Goal: Task Accomplishment & Management: Manage account settings

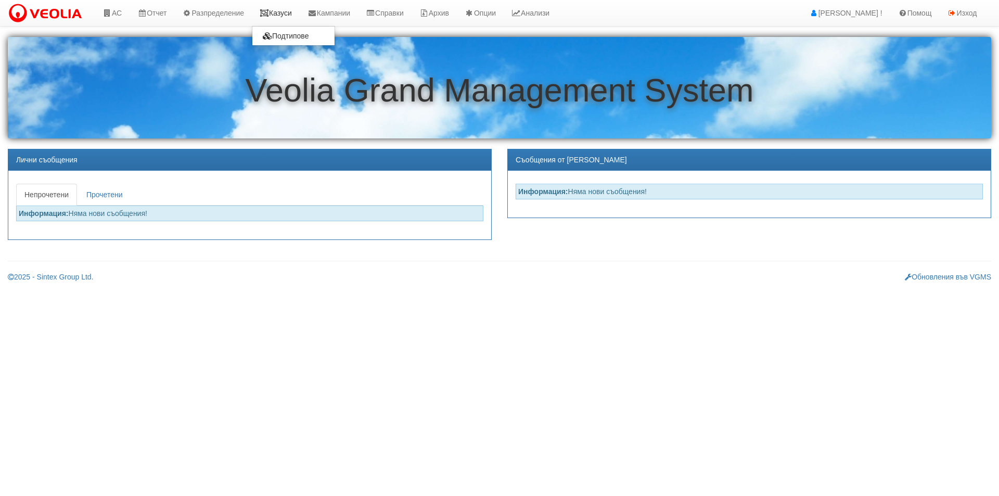
click at [277, 2] on link "Казуси" at bounding box center [276, 13] width 48 height 26
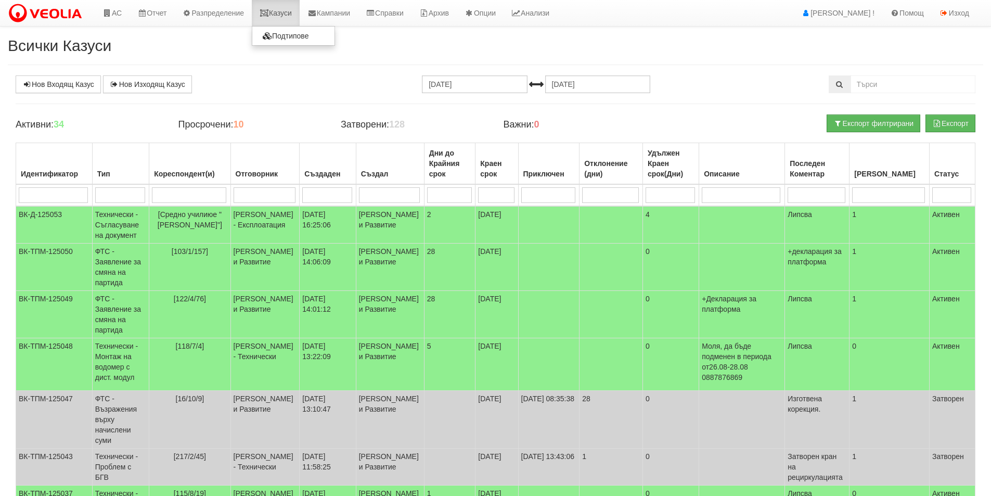
click at [287, 7] on link "Казуси" at bounding box center [276, 13] width 48 height 26
click at [61, 200] on input "search" at bounding box center [53, 195] width 69 height 16
type input "12"
type input "129"
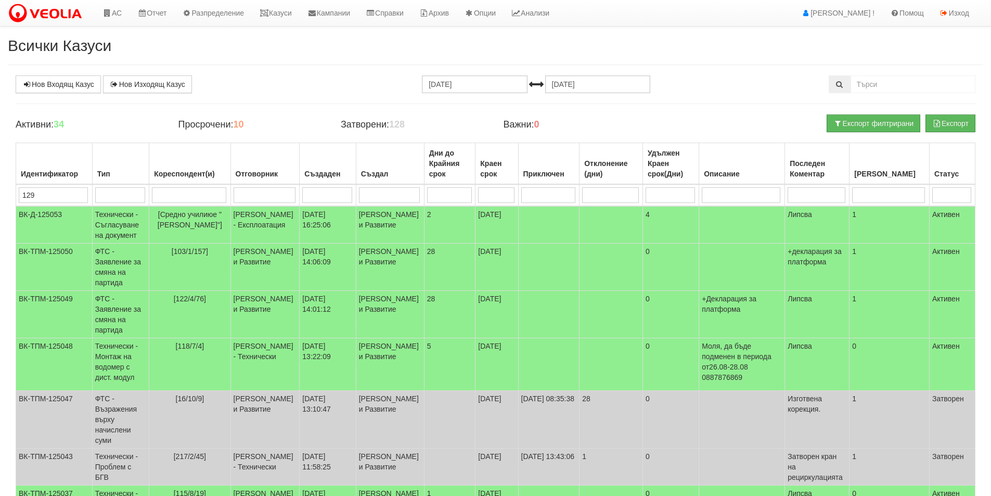
type input "129"
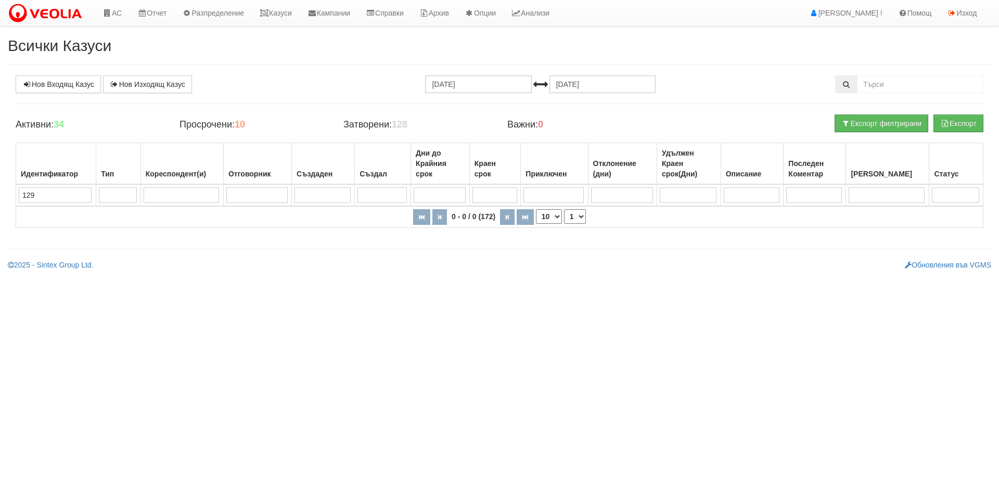
type input "12"
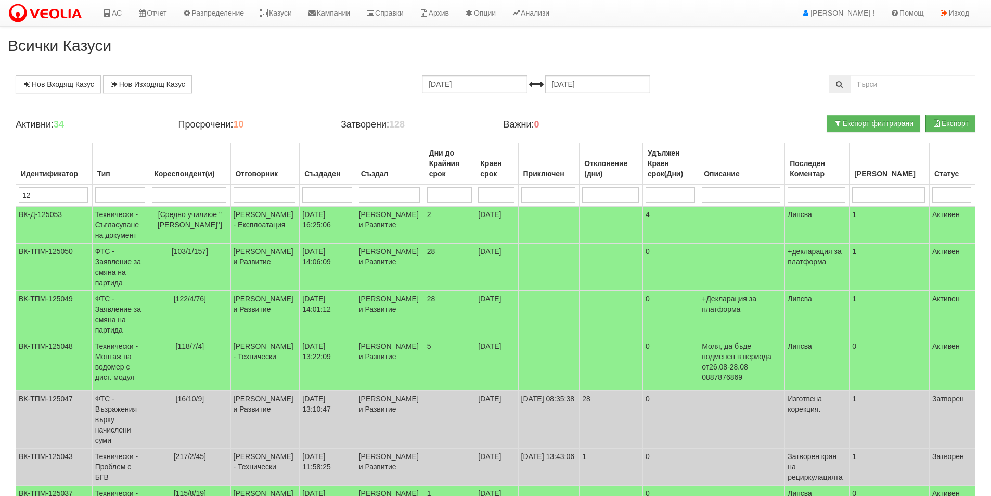
type input "124"
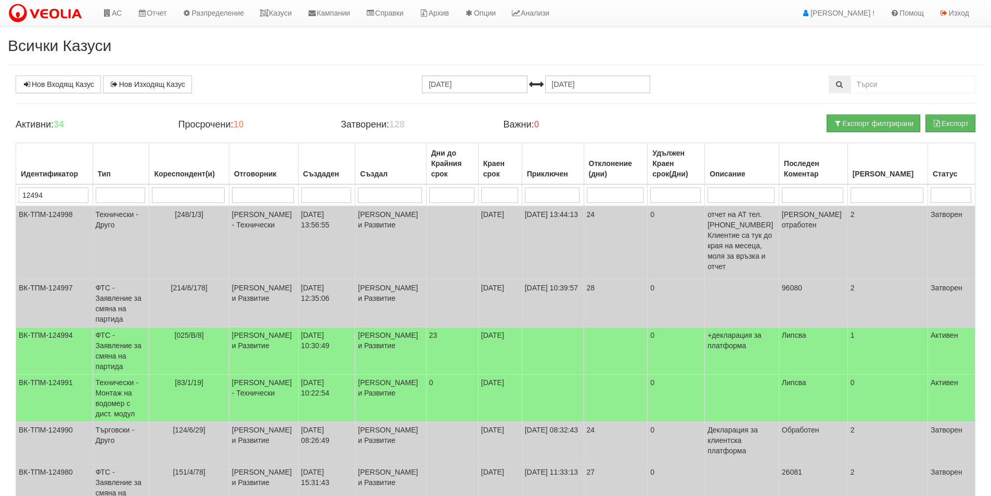
type input "124945"
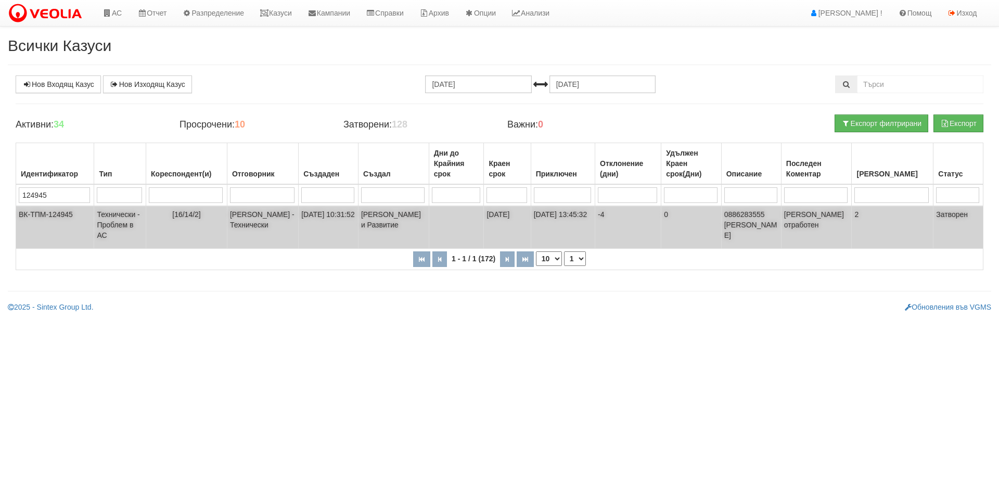
type input "124945"
click at [134, 226] on td "Технически - Проблем в АС" at bounding box center [120, 227] width 52 height 43
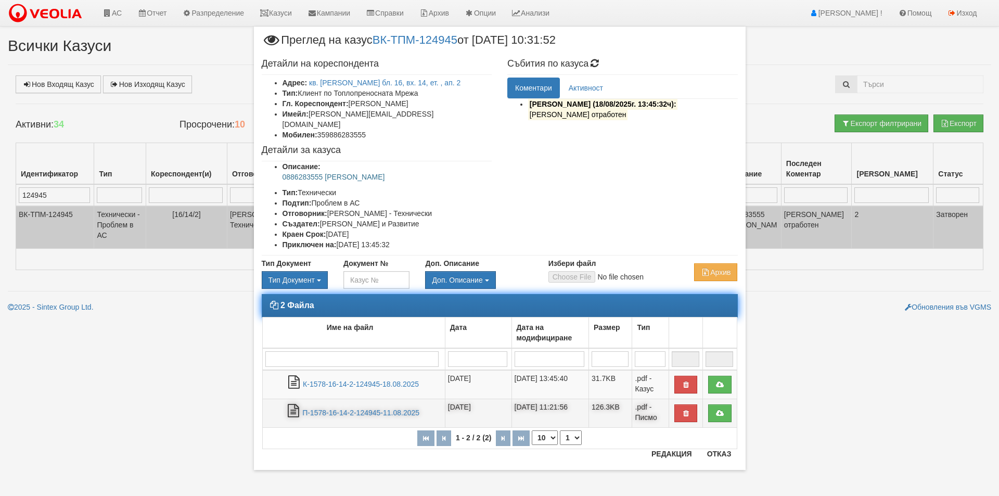
click at [379, 409] on td "П-1578-16-14-2-124945-11.08.2025" at bounding box center [353, 412] width 183 height 29
click at [377, 408] on link "П-1578-16-14-2-124945-11.08.2025" at bounding box center [360, 412] width 117 height 8
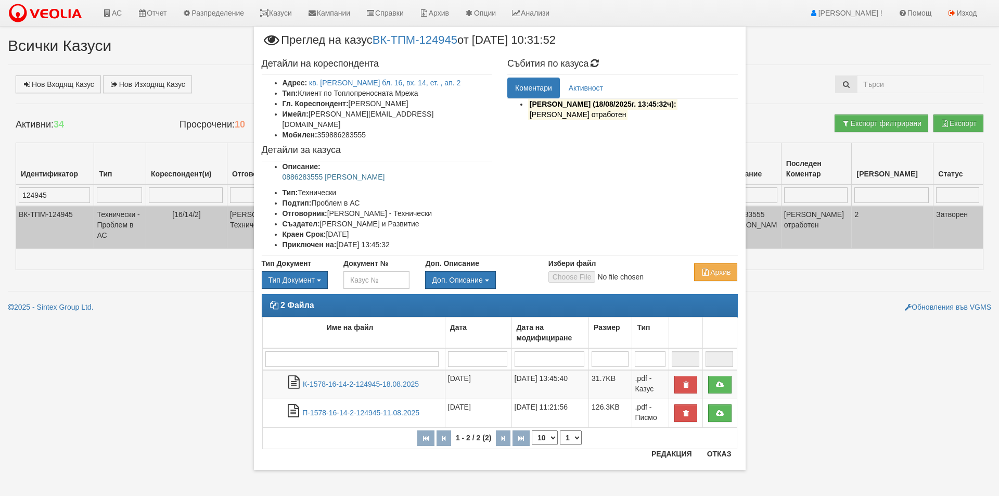
click at [132, 37] on div "× Преглед на казус ВК-ТПМ-124945 от 11/08/2025 10:31:52 Детайли на кореспондент…" at bounding box center [499, 248] width 999 height 496
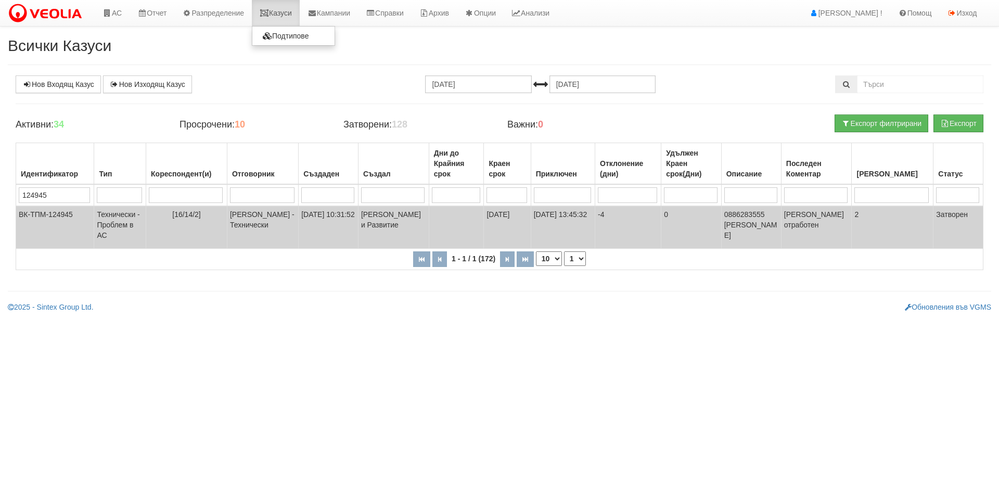
click at [288, 24] on link "Казуси" at bounding box center [276, 13] width 48 height 26
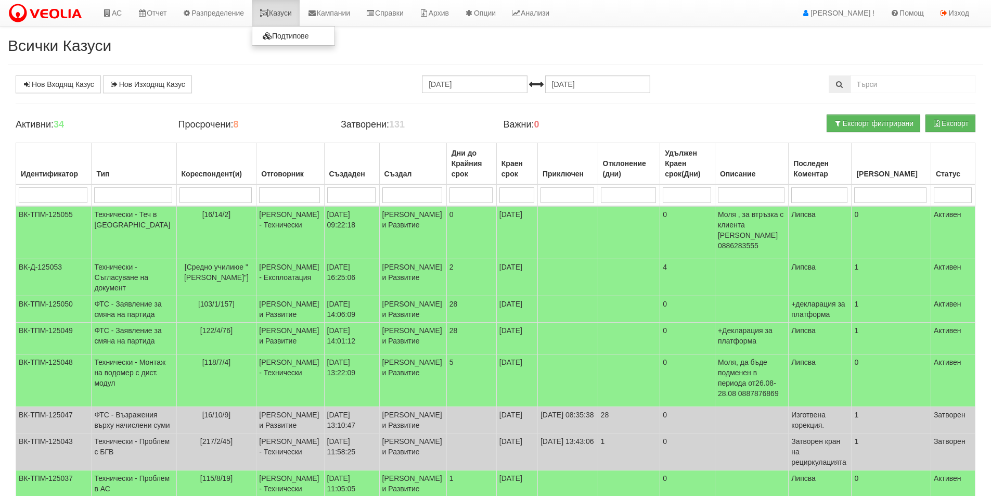
click at [280, 17] on link "Казуси" at bounding box center [276, 13] width 48 height 26
click at [446, 233] on td "0" at bounding box center [471, 232] width 50 height 53
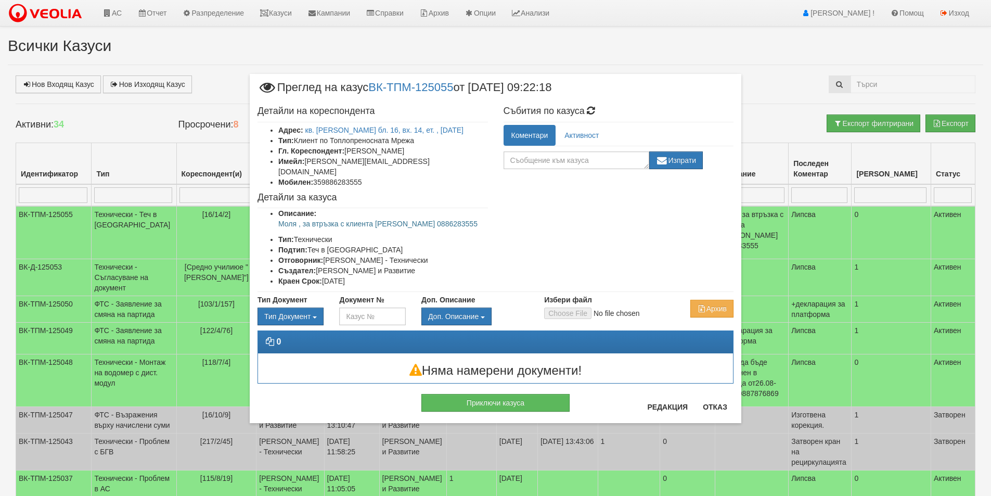
click at [660, 401] on div "Приключи казуса" at bounding box center [496, 397] width 492 height 28
click at [662, 406] on button "Редакция" at bounding box center [667, 406] width 53 height 17
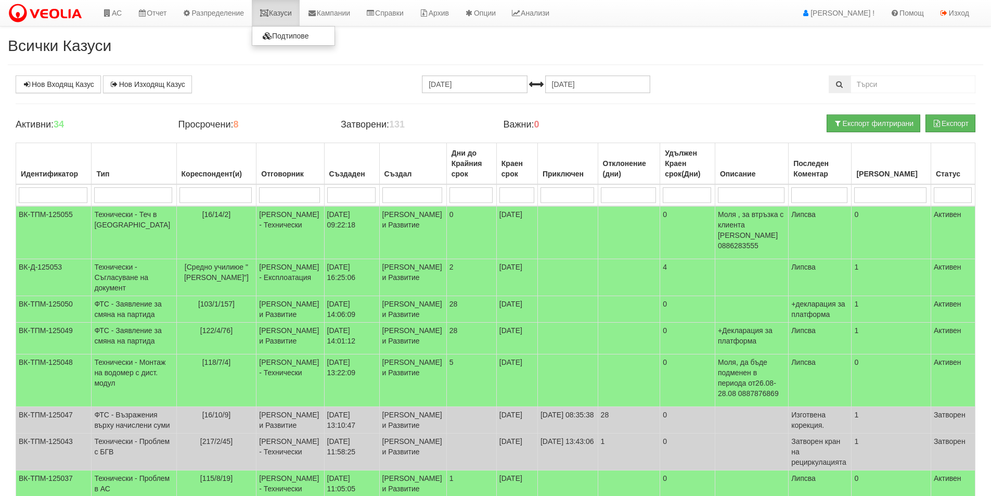
click at [269, 16] on icon at bounding box center [264, 12] width 9 height 7
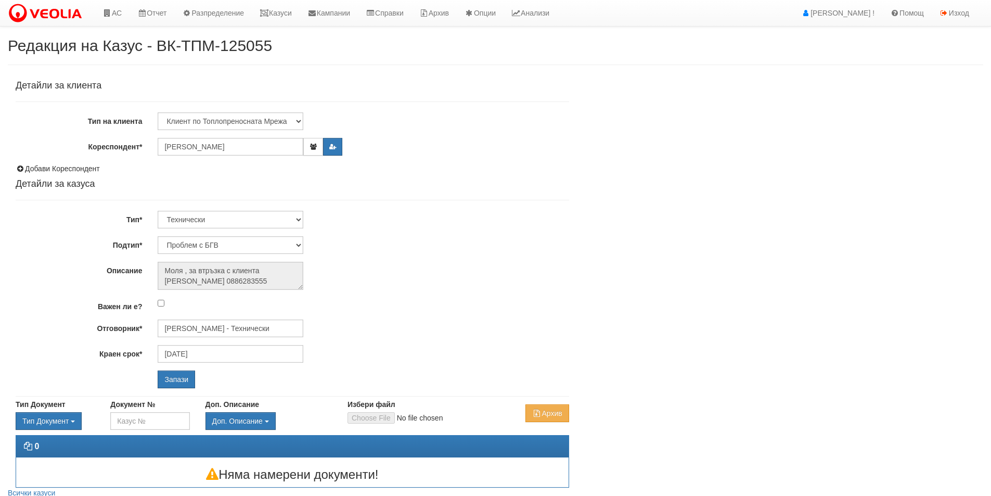
select select "Теч в [GEOGRAPHIC_DATA]"
